Goal: Information Seeking & Learning: Learn about a topic

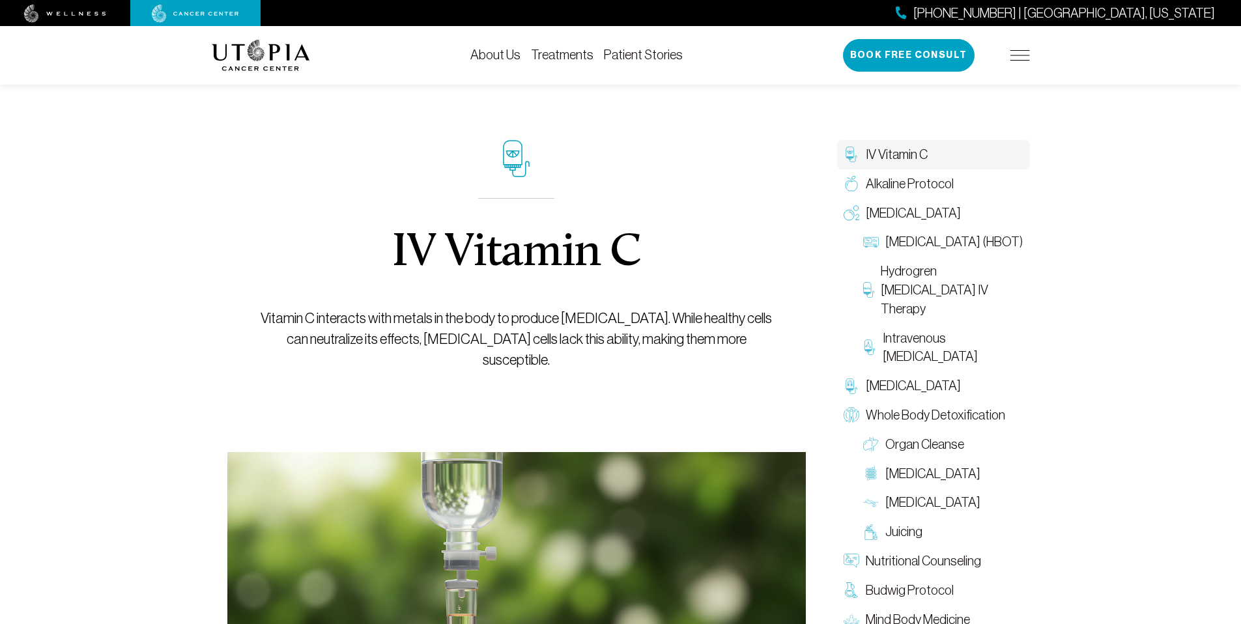
click at [274, 62] on img at bounding box center [261, 55] width 98 height 31
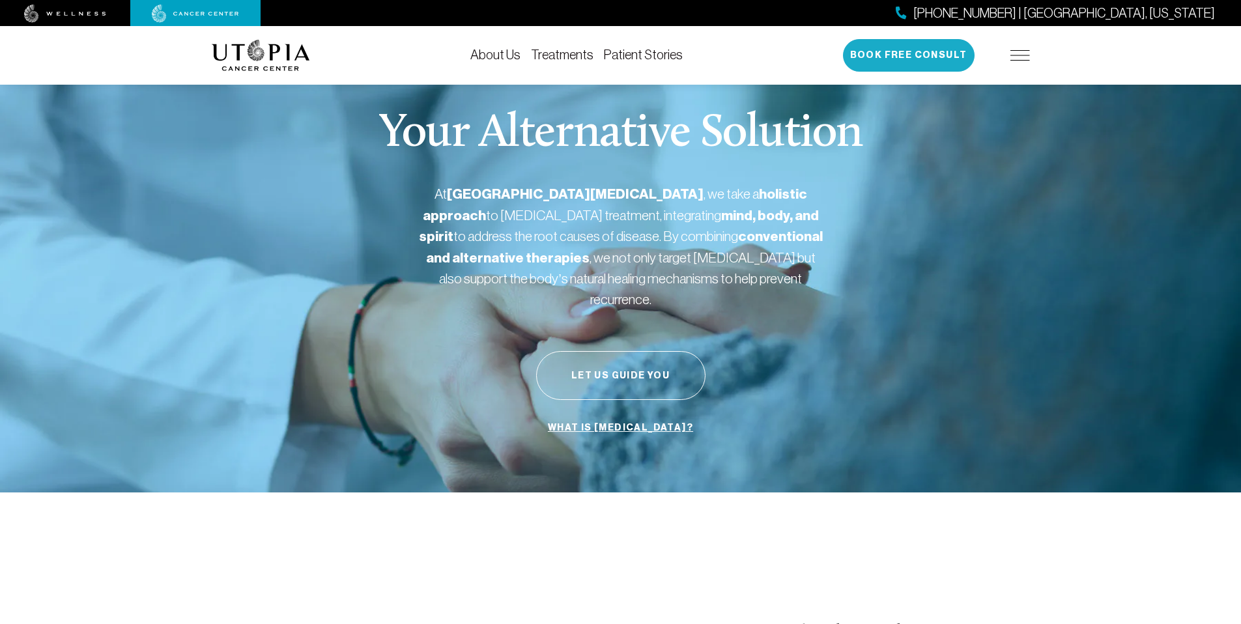
click at [892, 59] on button "Book Free Consult" at bounding box center [909, 55] width 132 height 33
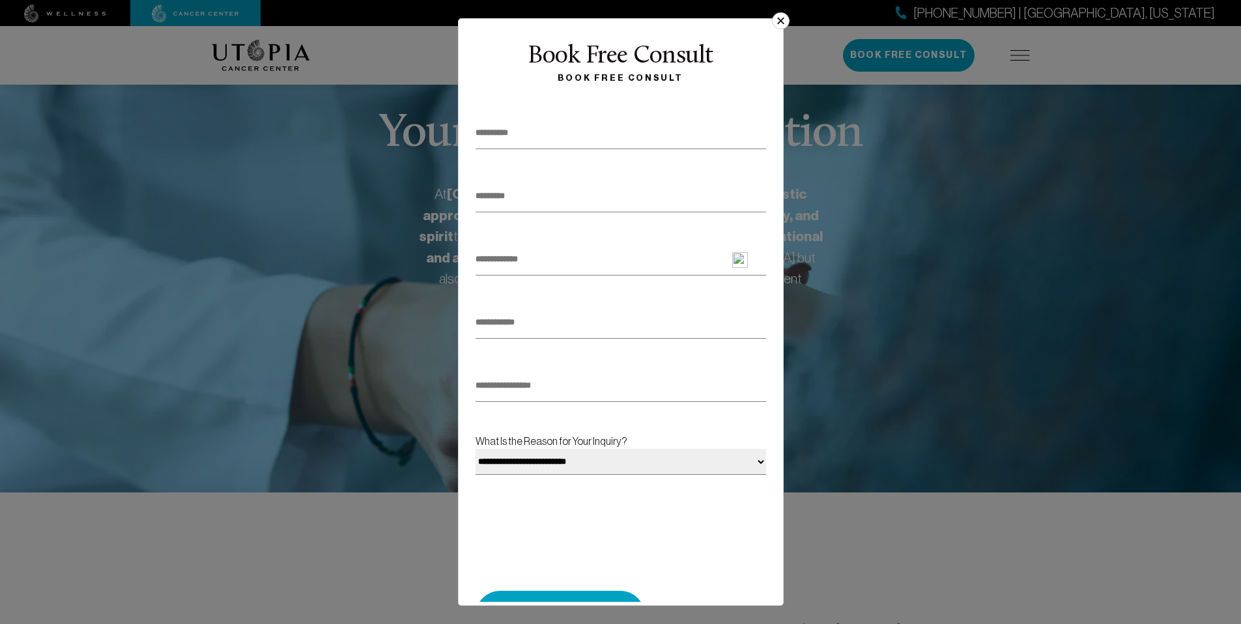
click at [780, 18] on button "×" at bounding box center [780, 20] width 17 height 17
